Goal: Find specific page/section: Find specific page/section

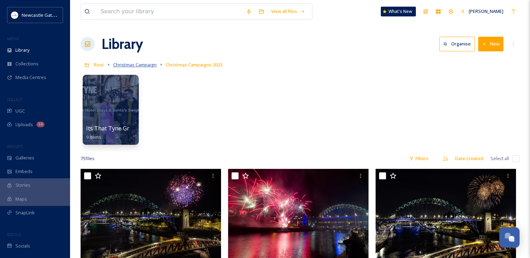
click at [140, 65] on span "Christmas Campaign" at bounding box center [134, 65] width 43 height 6
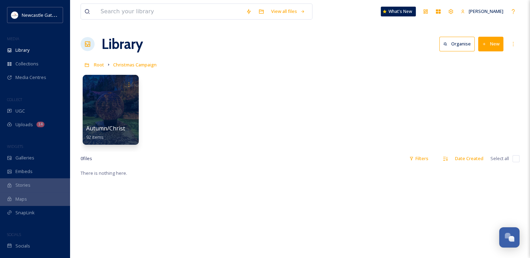
click at [152, 4] on div "View all files" at bounding box center [197, 12] width 232 height 16
click at [150, 6] on input at bounding box center [169, 11] width 145 height 15
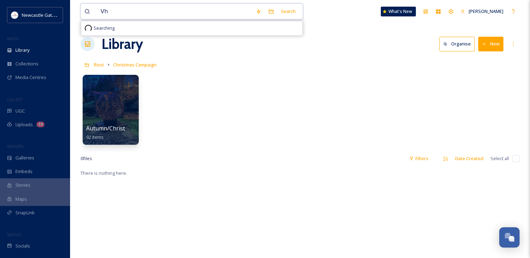
type input "V"
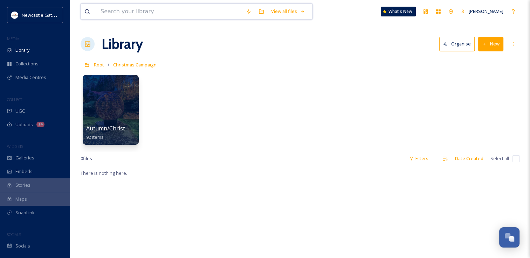
type input "V"
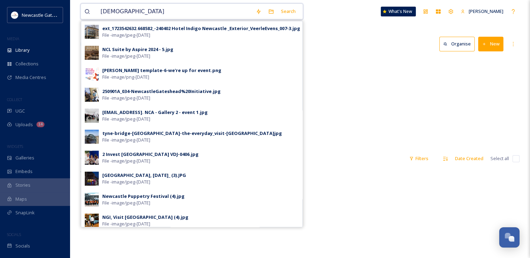
type input "Christmas"
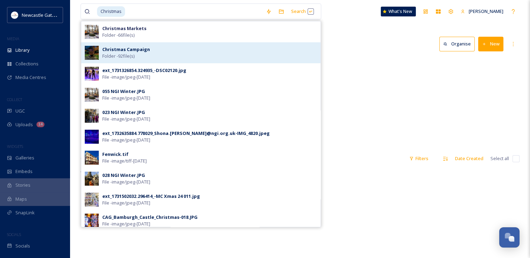
click at [151, 50] on div "Christmas Campaign Folder - 92 file(s)" at bounding box center [209, 52] width 215 height 13
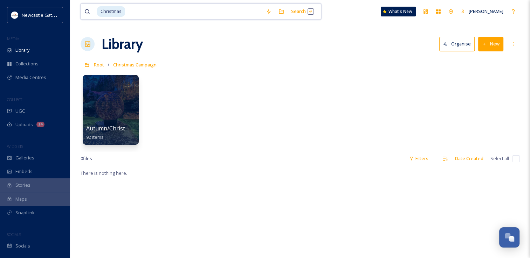
click at [128, 14] on input at bounding box center [194, 11] width 137 height 15
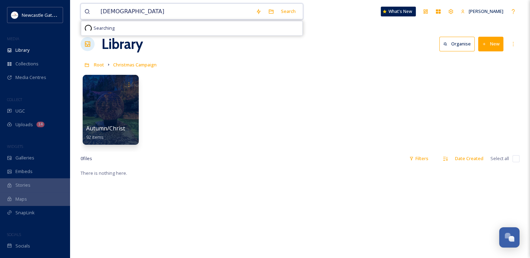
type input "Christmas"
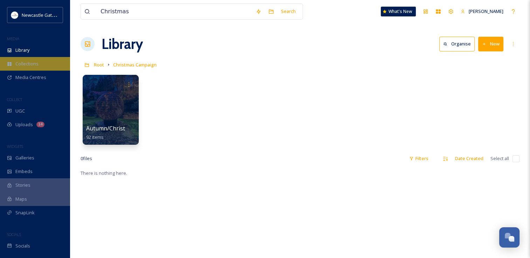
click at [24, 62] on span "Collections" at bounding box center [26, 64] width 23 height 7
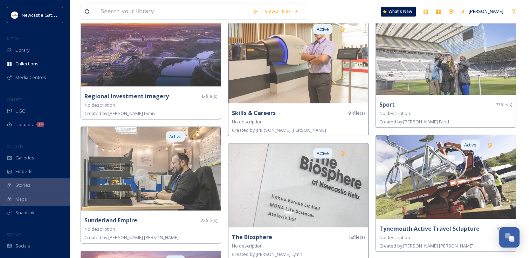
scroll to position [1299, 0]
click at [24, 155] on span "Galleries" at bounding box center [24, 158] width 19 height 7
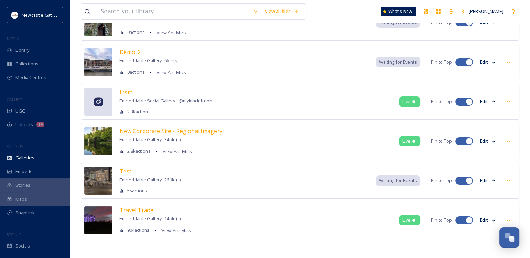
scroll to position [61, 0]
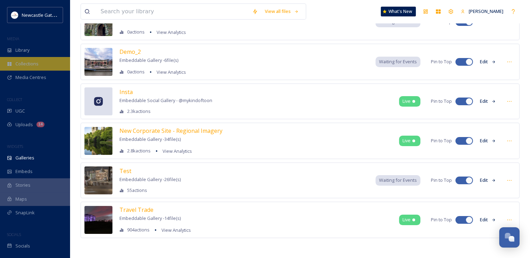
click at [43, 58] on div "Collections" at bounding box center [35, 64] width 70 height 14
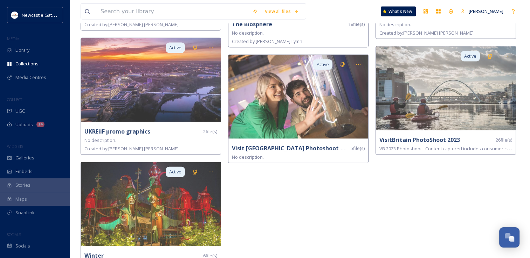
scroll to position [1533, 0]
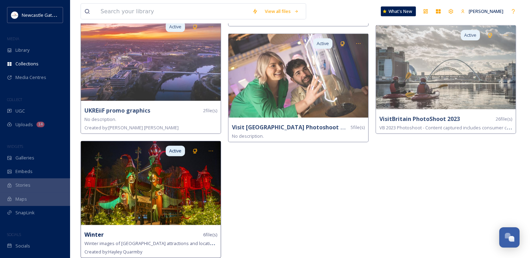
click at [136, 225] on div "Active Winter 6 file(s) Winter images of North East England attractions and loc…" at bounding box center [151, 199] width 140 height 117
click at [99, 232] on strong "Winter" at bounding box center [93, 235] width 19 height 8
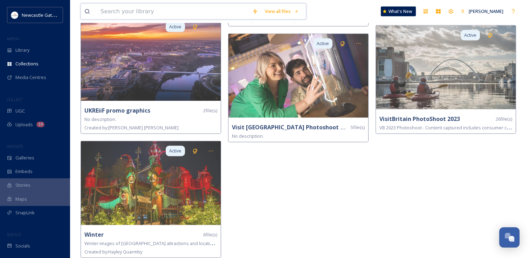
click at [151, 10] on input at bounding box center [173, 11] width 152 height 15
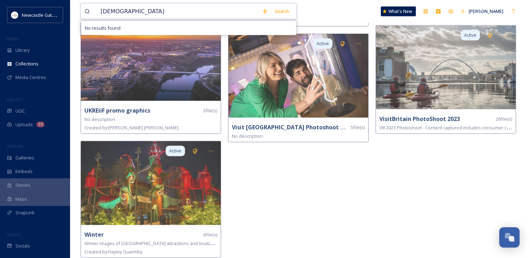
type input "Christmas"
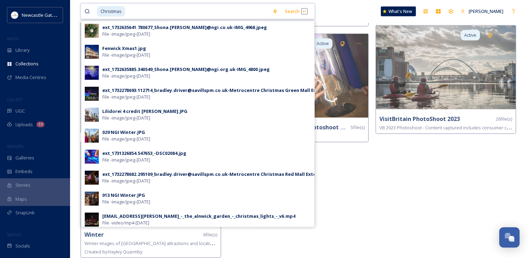
scroll to position [276, 0]
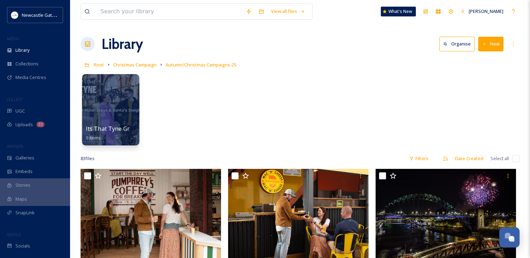
click at [118, 130] on span "Its That Tyne Graphics" at bounding box center [116, 129] width 61 height 8
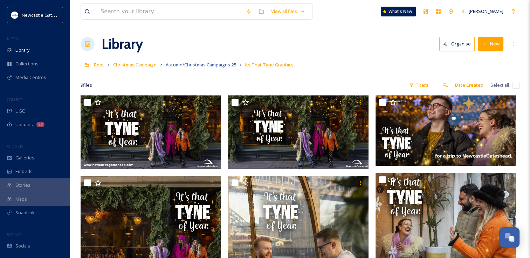
click at [208, 62] on span "Autumn/Christmas Campaigns 25" at bounding box center [201, 65] width 70 height 6
